Goal: Task Accomplishment & Management: Complete application form

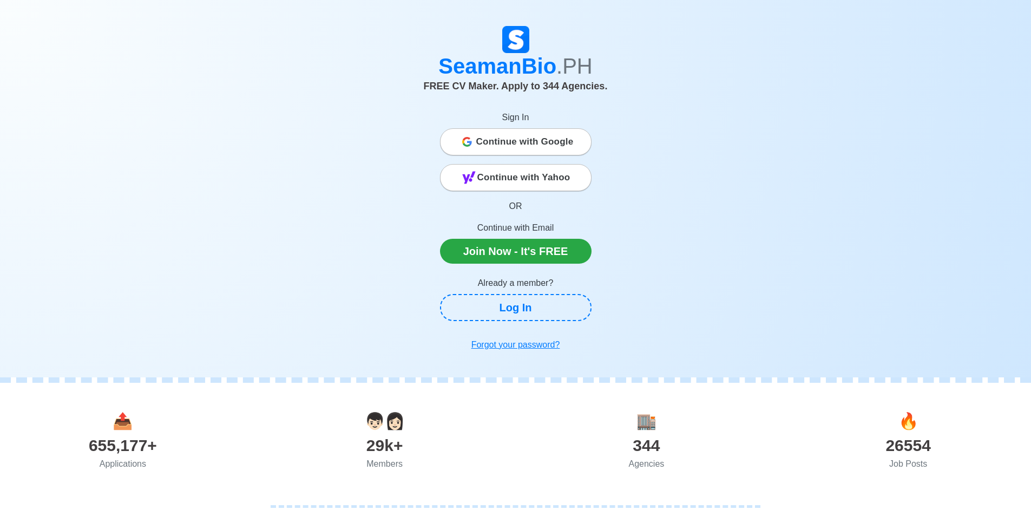
click at [558, 147] on span "Continue with Google" at bounding box center [524, 142] width 97 height 22
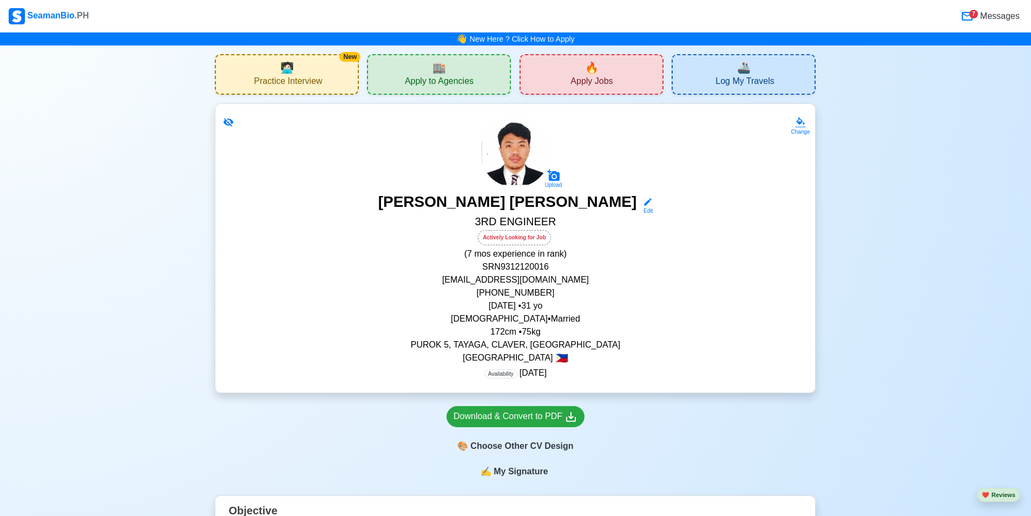
click at [579, 77] on span "Apply Jobs" at bounding box center [592, 83] width 42 height 14
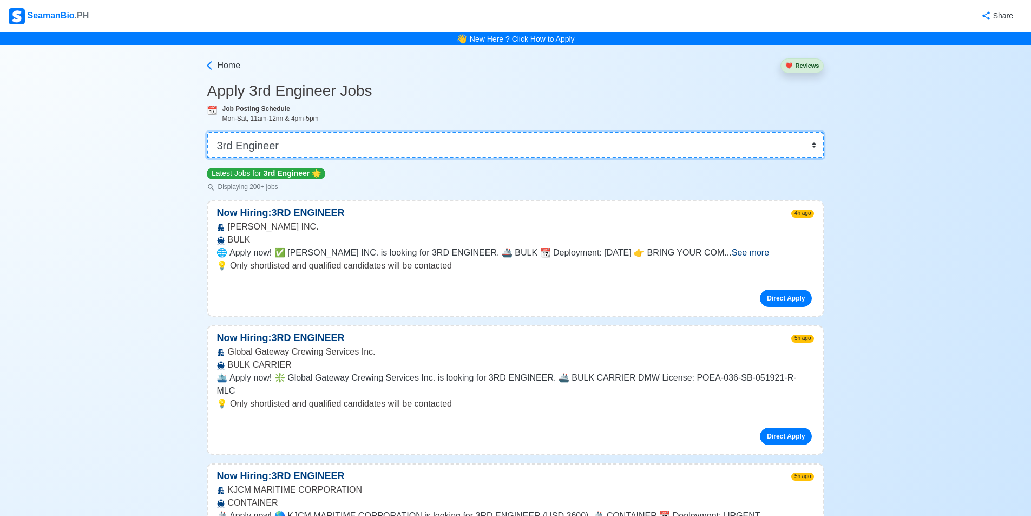
click at [502, 153] on select "👉 Select Rank or Position Master Chief Officer 2nd Officer 3rd Officer Junior O…" at bounding box center [515, 145] width 617 height 26
click at [207, 132] on select "👉 Select Rank or Position Master Chief Officer 2nd Officer 3rd Officer Junior O…" at bounding box center [515, 145] width 617 height 26
click at [475, 144] on select "👉 Select Rank or Position Master Chief Officer 2nd Officer 3rd Officer Junior O…" at bounding box center [515, 145] width 617 height 26
click at [211, 132] on select "👉 Select Rank or Position Master Chief Officer 2nd Officer 3rd Officer Junior O…" at bounding box center [515, 145] width 617 height 26
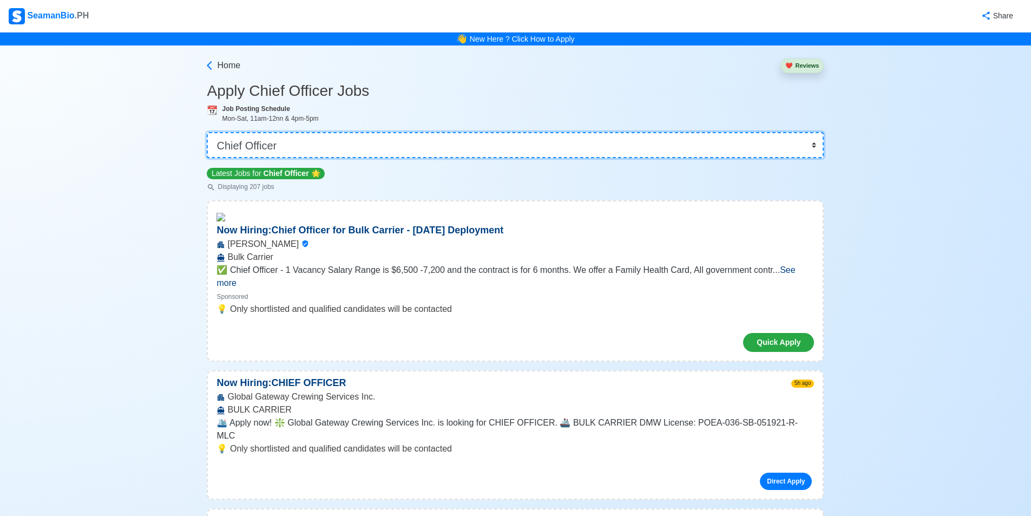
click at [382, 154] on select "👉 Select Rank or Position Master Chief Officer 2nd Officer 3rd Officer Junior O…" at bounding box center [515, 145] width 617 height 26
select select "3rd Engineer"
click at [211, 132] on select "👉 Select Rank or Position Master Chief Officer 2nd Officer 3rd Officer Junior O…" at bounding box center [515, 145] width 617 height 26
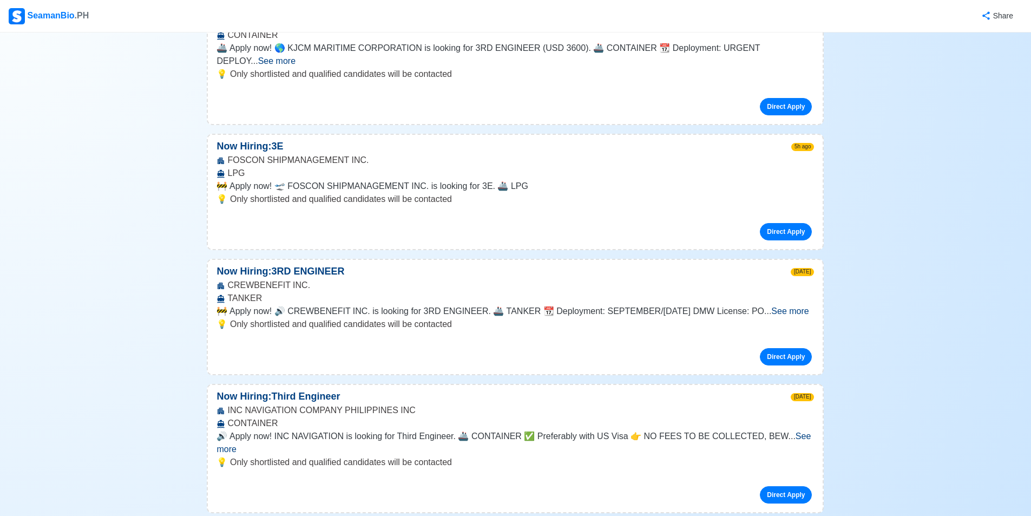
scroll to position [487, 0]
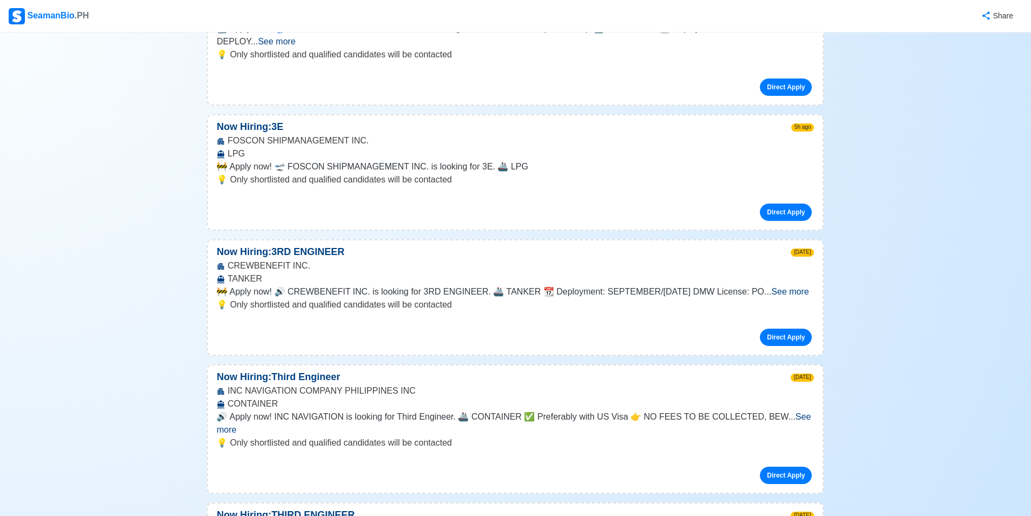
click at [801, 412] on span "See more" at bounding box center [514, 423] width 594 height 22
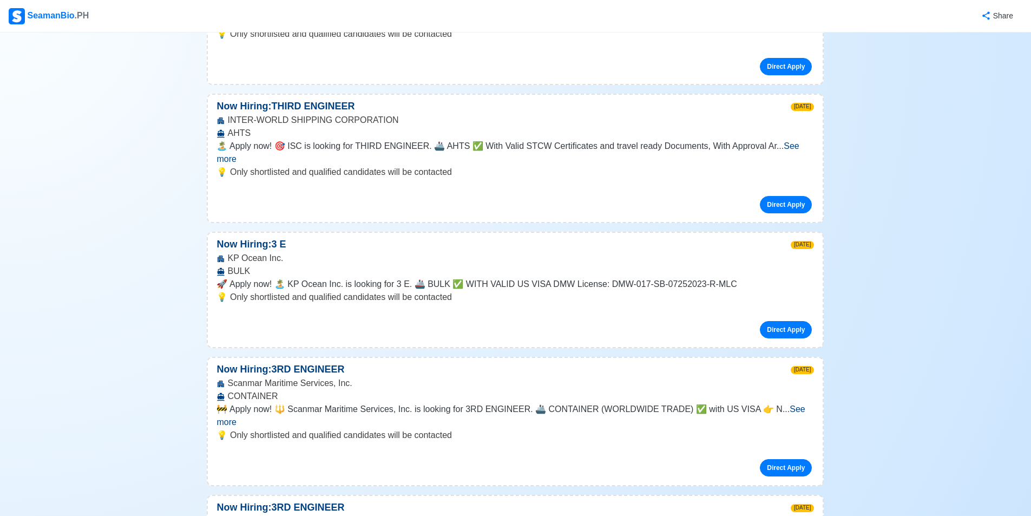
scroll to position [974, 0]
click at [792, 404] on span "See more" at bounding box center [511, 415] width 588 height 22
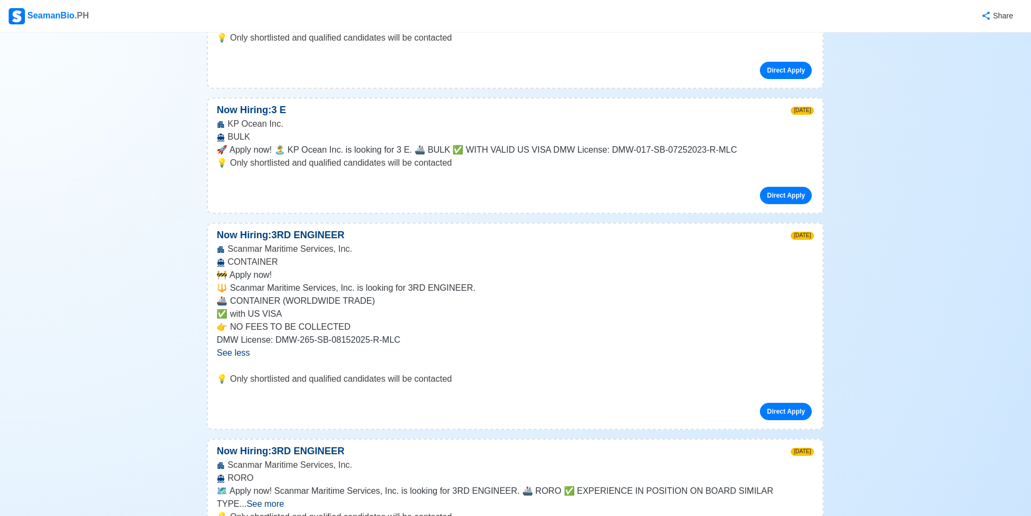
scroll to position [1137, 0]
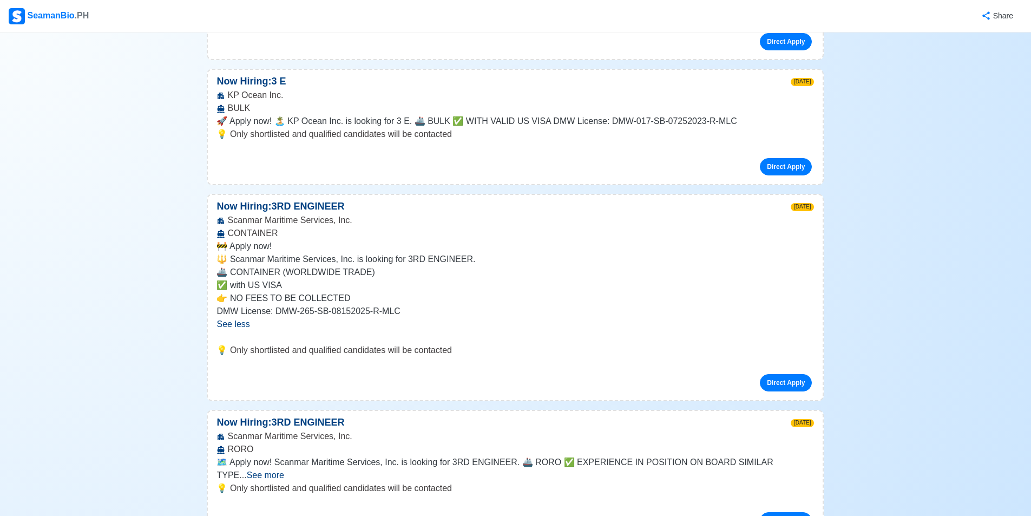
click at [284, 470] on span "See more" at bounding box center [265, 474] width 37 height 9
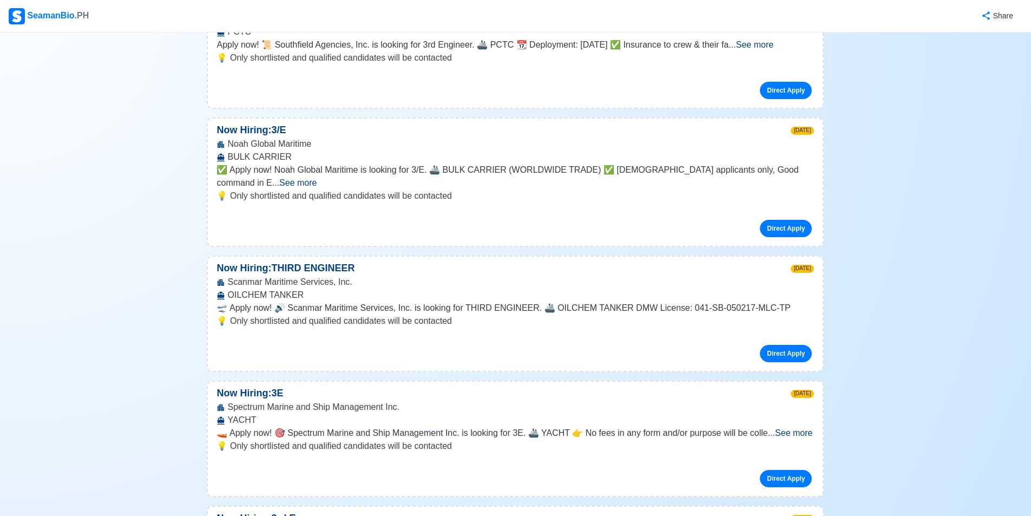
scroll to position [3789, 0]
click at [801, 428] on span "See more" at bounding box center [793, 432] width 37 height 9
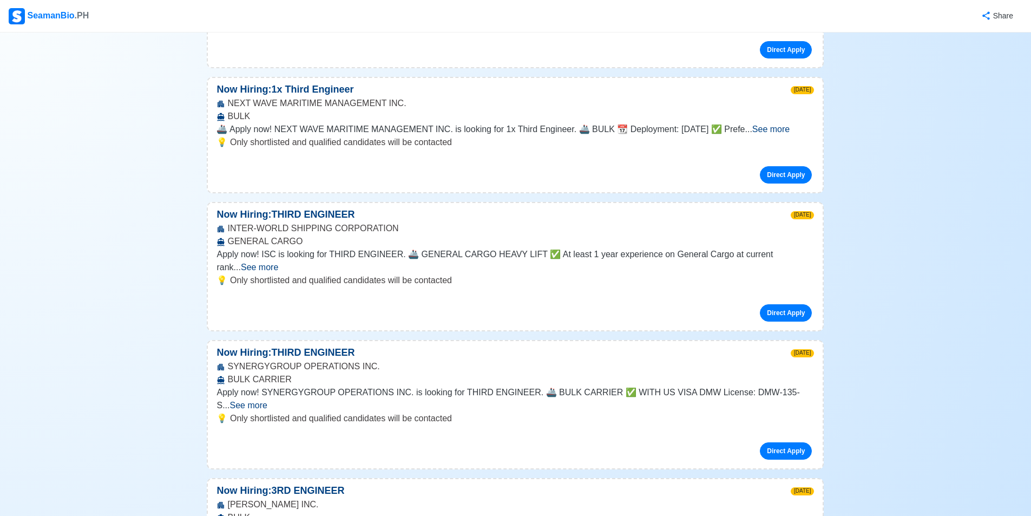
scroll to position [6279, 0]
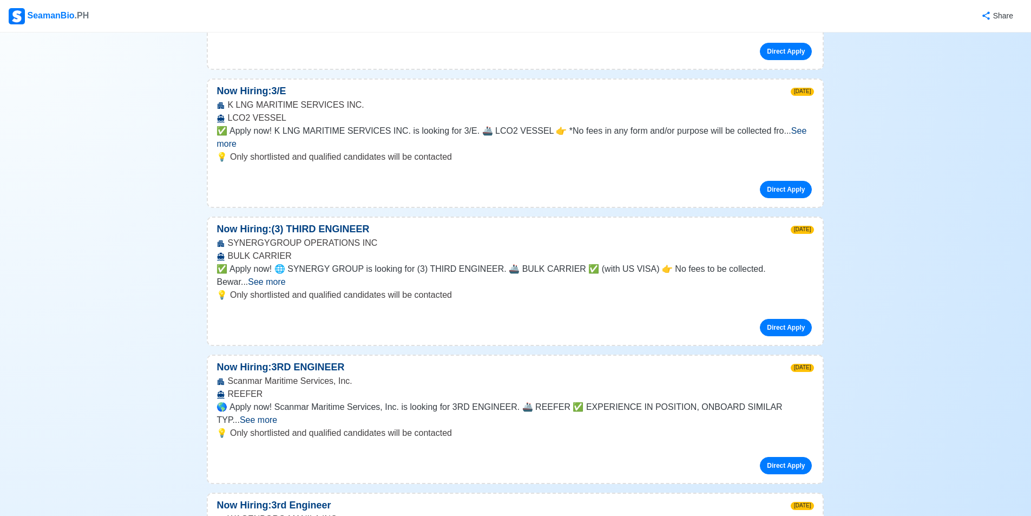
scroll to position [8769, 0]
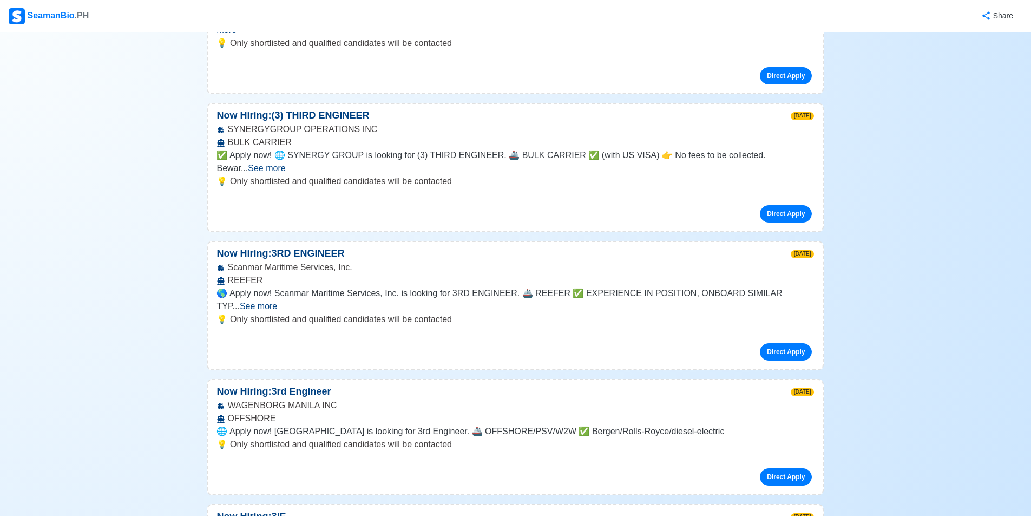
scroll to position [9039, 0]
